Goal: Find specific page/section: Find specific page/section

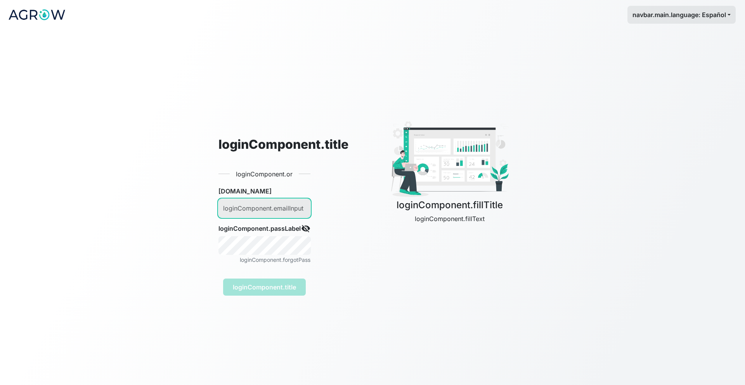
type input "[EMAIL_ADDRESS][PERSON_NAME][DOMAIN_NAME]"
click at [274, 212] on input "[EMAIL_ADDRESS][PERSON_NAME][DOMAIN_NAME]" at bounding box center [265, 208] width 92 height 19
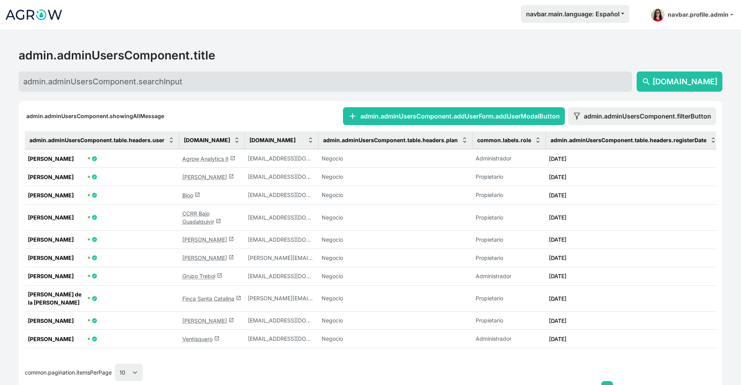
click at [260, 35] on div "admin.adminUsersComponent.title search [DOMAIN_NAME]" at bounding box center [370, 61] width 713 height 62
click at [227, 157] on link "Agrow Analytics II launch" at bounding box center [208, 158] width 53 height 7
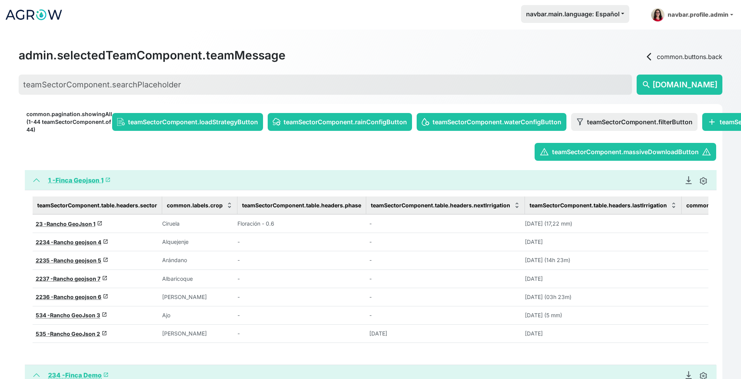
click at [108, 182] on span "launch" at bounding box center [107, 179] width 5 height 5
